Goal: Information Seeking & Learning: Check status

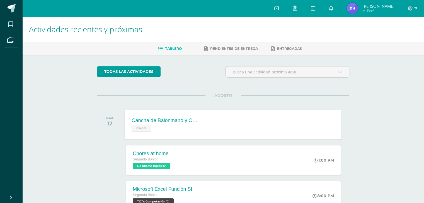
click at [221, 119] on div "Cancha de Balonmano y Contenido Evento Cancha de Balonmano y Contenido Evento C…" at bounding box center [233, 125] width 216 height 30
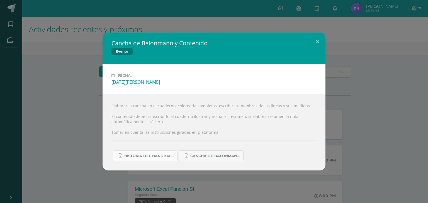
click at [164, 160] on link "Historia del handball.docx" at bounding box center [145, 156] width 65 height 11
click at [75, 28] on div "Cancha de Balonmano y Contenido Evento Fecha: Martes 12 de Agosto Elaborar la c…" at bounding box center [214, 101] width 428 height 203
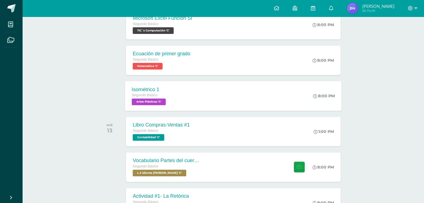
scroll to position [177, 0]
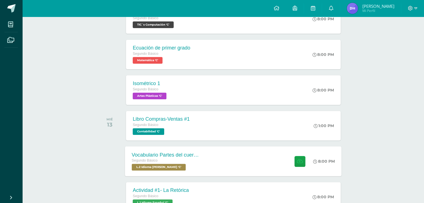
click at [240, 164] on div "Vocabulario Partes del cuerpo Segundo Básico L.2 Idioma Maya Kaqchikel 'C' 8:00…" at bounding box center [233, 162] width 216 height 30
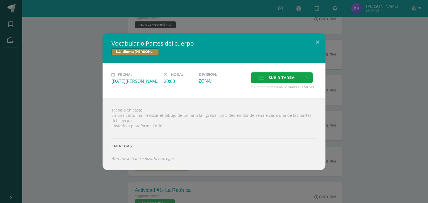
click at [393, 112] on div "Vocabulario Partes del cuerpo L.2 Idioma Maya Kaqchikel Fecha: Miércoles 13 de …" at bounding box center [213, 102] width 423 height 138
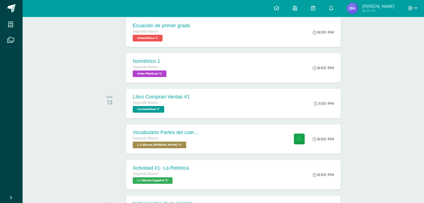
scroll to position [233, 0]
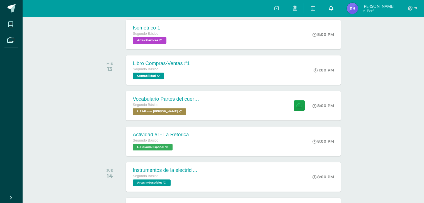
click at [334, 10] on link at bounding box center [331, 8] width 18 height 17
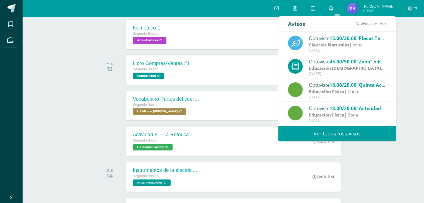
click at [360, 41] on div "Obtuviste 15.00/20.00 "Placas Tectónicas y Volcanes" en Ciencias Naturales" at bounding box center [347, 38] width 77 height 7
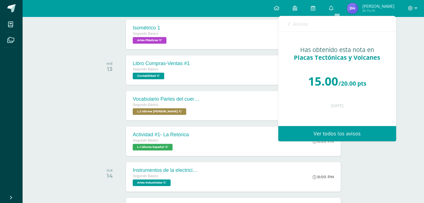
click at [291, 24] on link "Avisos" at bounding box center [298, 24] width 20 height 16
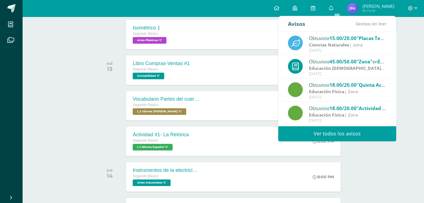
scroll to position [28, 0]
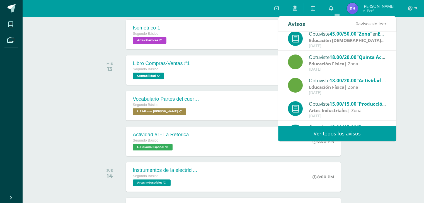
click at [335, 135] on link "Ver todos los avisos" at bounding box center [337, 133] width 118 height 15
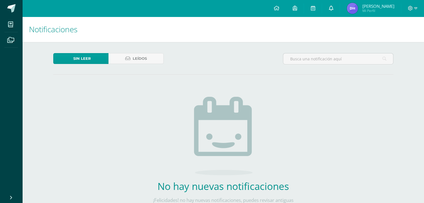
click at [333, 8] on icon at bounding box center [330, 8] width 4 height 5
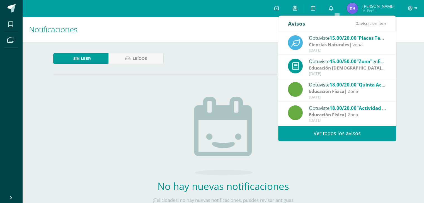
click at [316, 66] on strong "Educación [DEMOGRAPHIC_DATA]" at bounding box center [347, 68] width 76 height 6
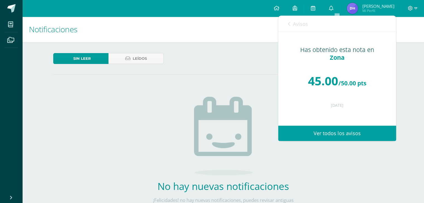
click at [305, 132] on link "Ver todos los avisos" at bounding box center [337, 133] width 118 height 15
